Goal: Information Seeking & Learning: Learn about a topic

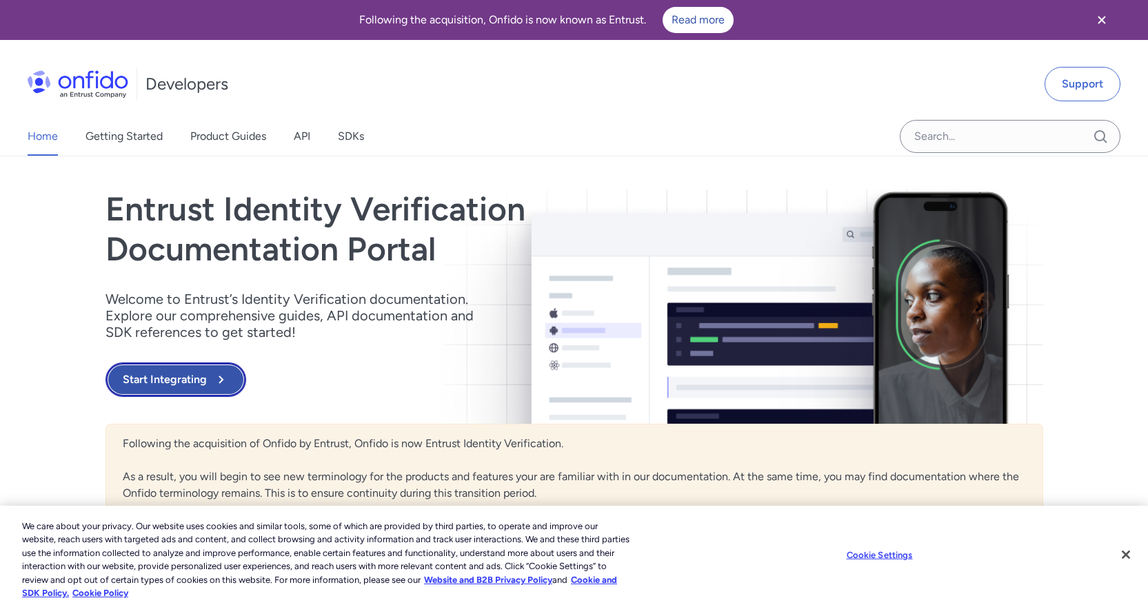
click at [189, 378] on button "Start Integrating" at bounding box center [175, 380] width 141 height 34
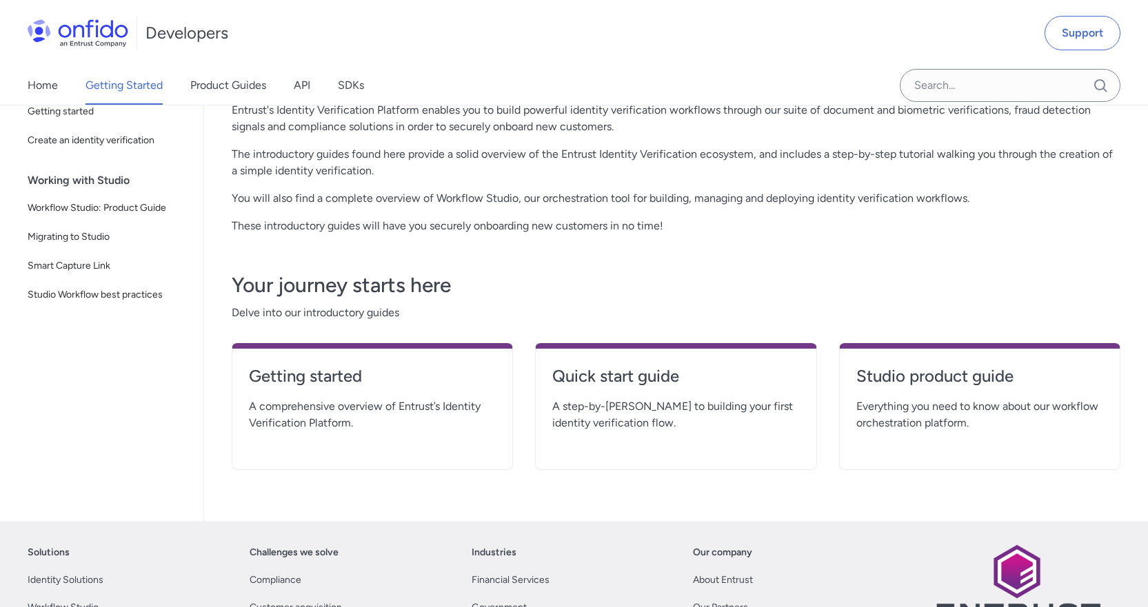
scroll to position [184, 0]
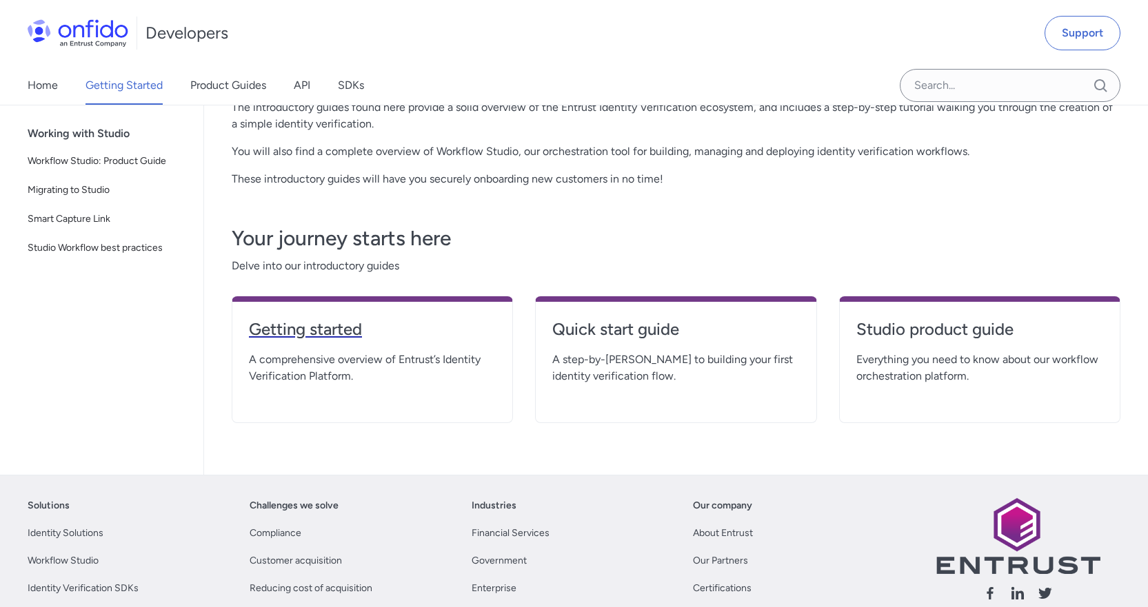
click at [304, 333] on h4 "Getting started" at bounding box center [372, 329] width 247 height 22
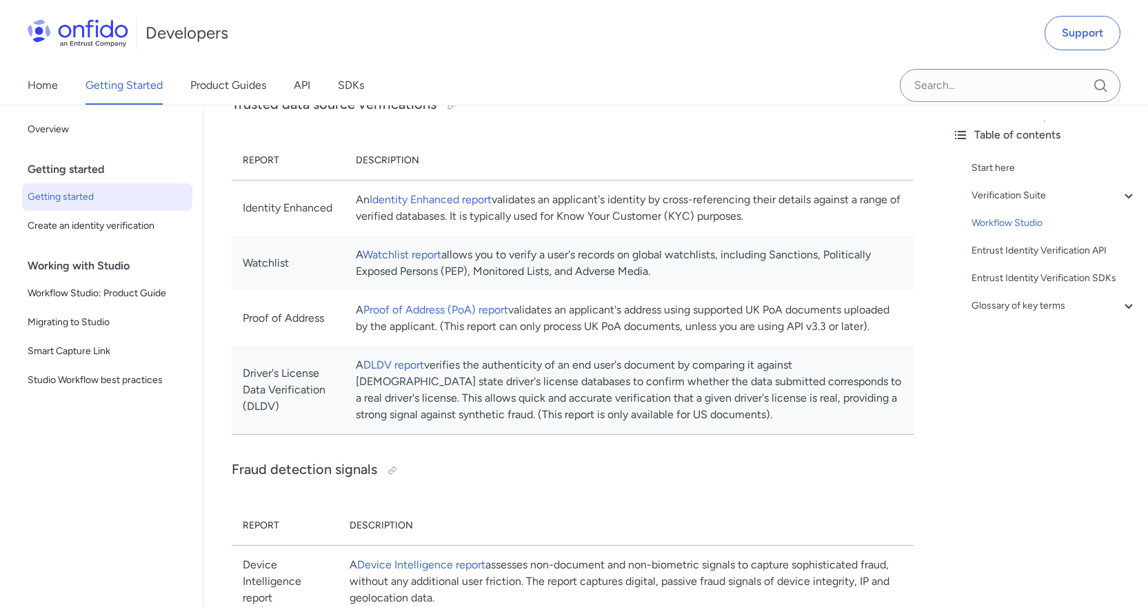
scroll to position [754, 0]
